Goal: Check status: Check status

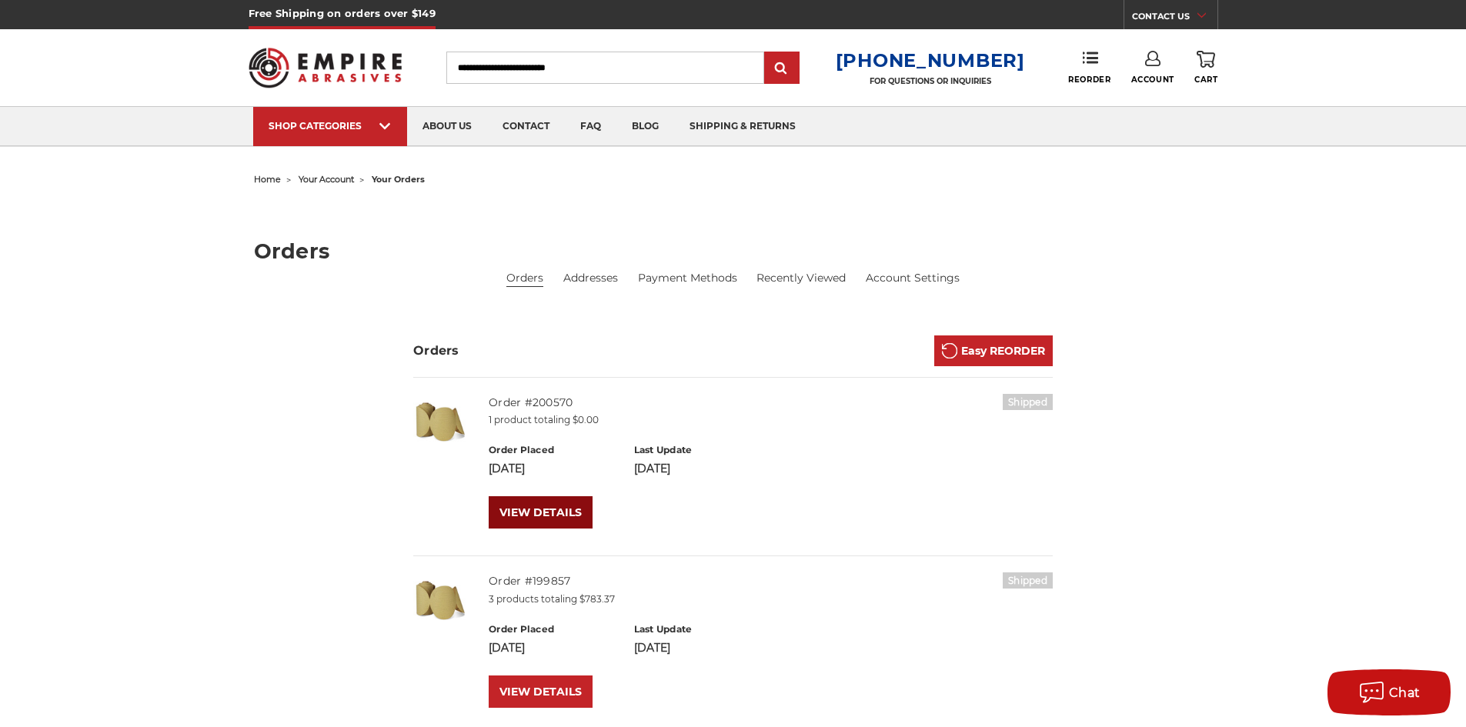
click at [557, 510] on link "VIEW DETAILS" at bounding box center [541, 513] width 104 height 32
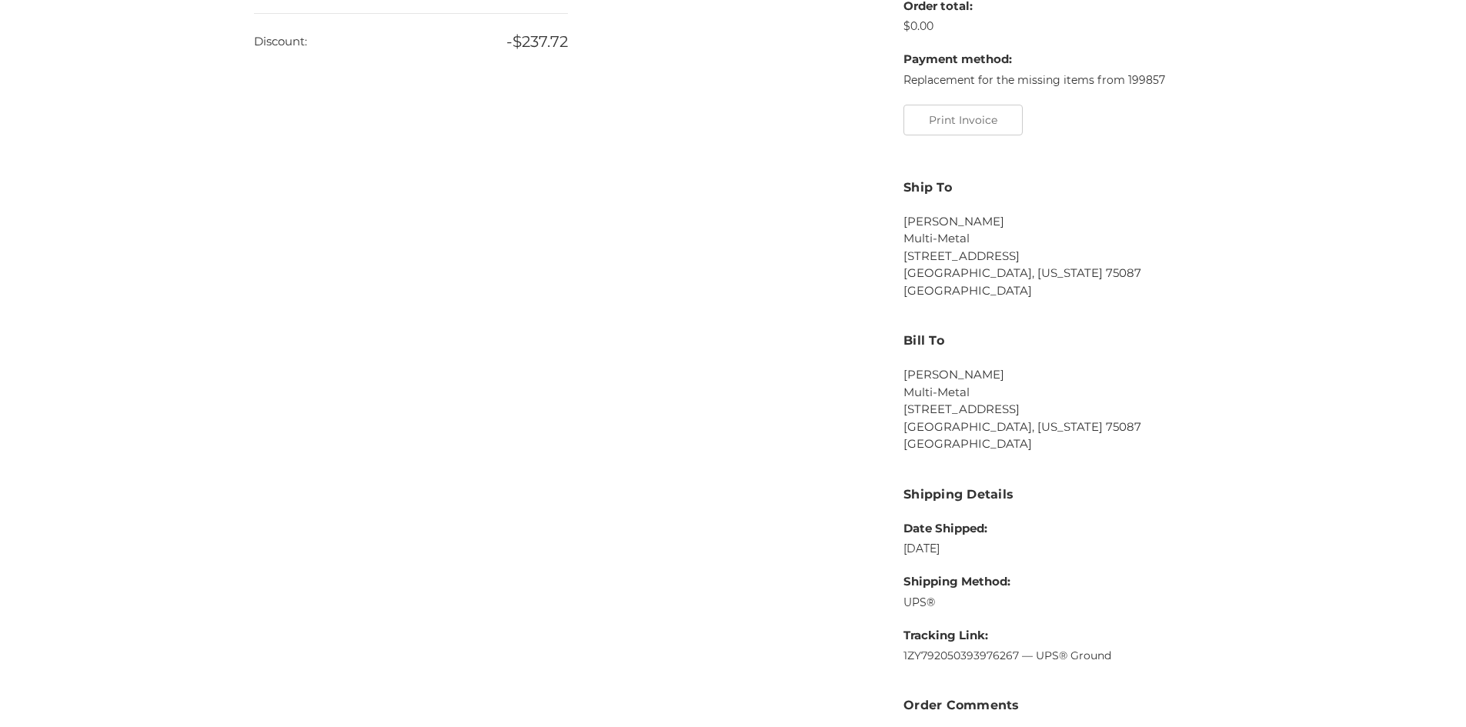
scroll to position [985, 0]
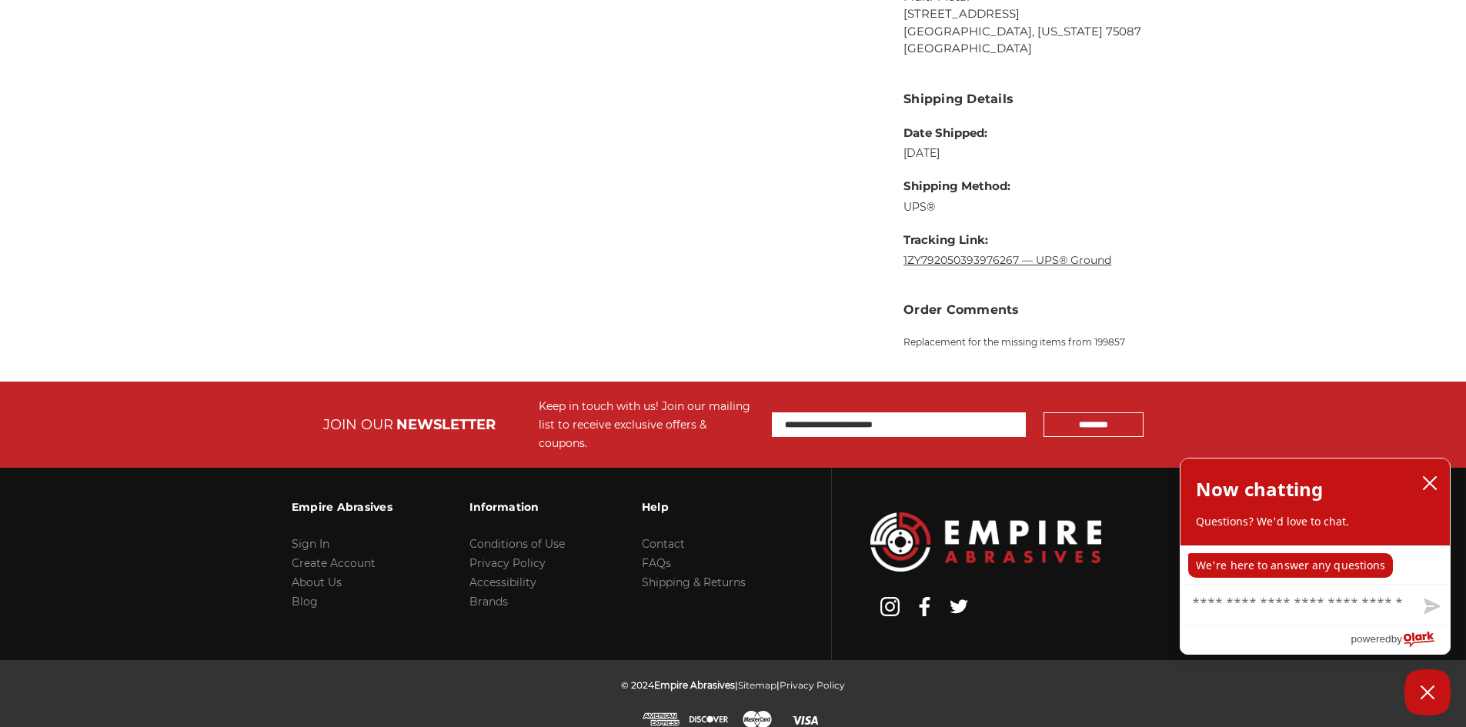
click at [998, 263] on link "1ZY792050393976267 — UPS® Ground" at bounding box center [1008, 260] width 208 height 14
